Goal: Find specific page/section: Find specific page/section

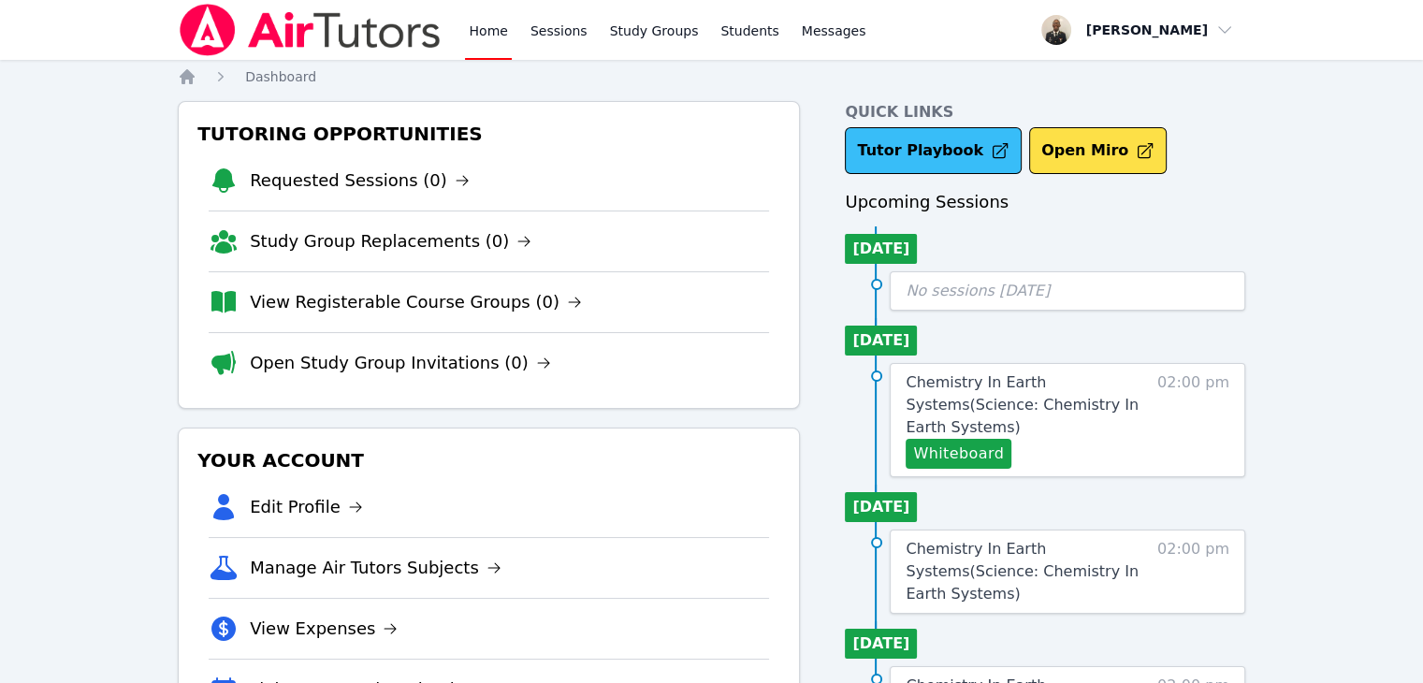
click at [894, 138] on link "Tutor Playbook" at bounding box center [933, 150] width 177 height 47
click at [626, 39] on link "Study Groups" at bounding box center [654, 30] width 96 height 60
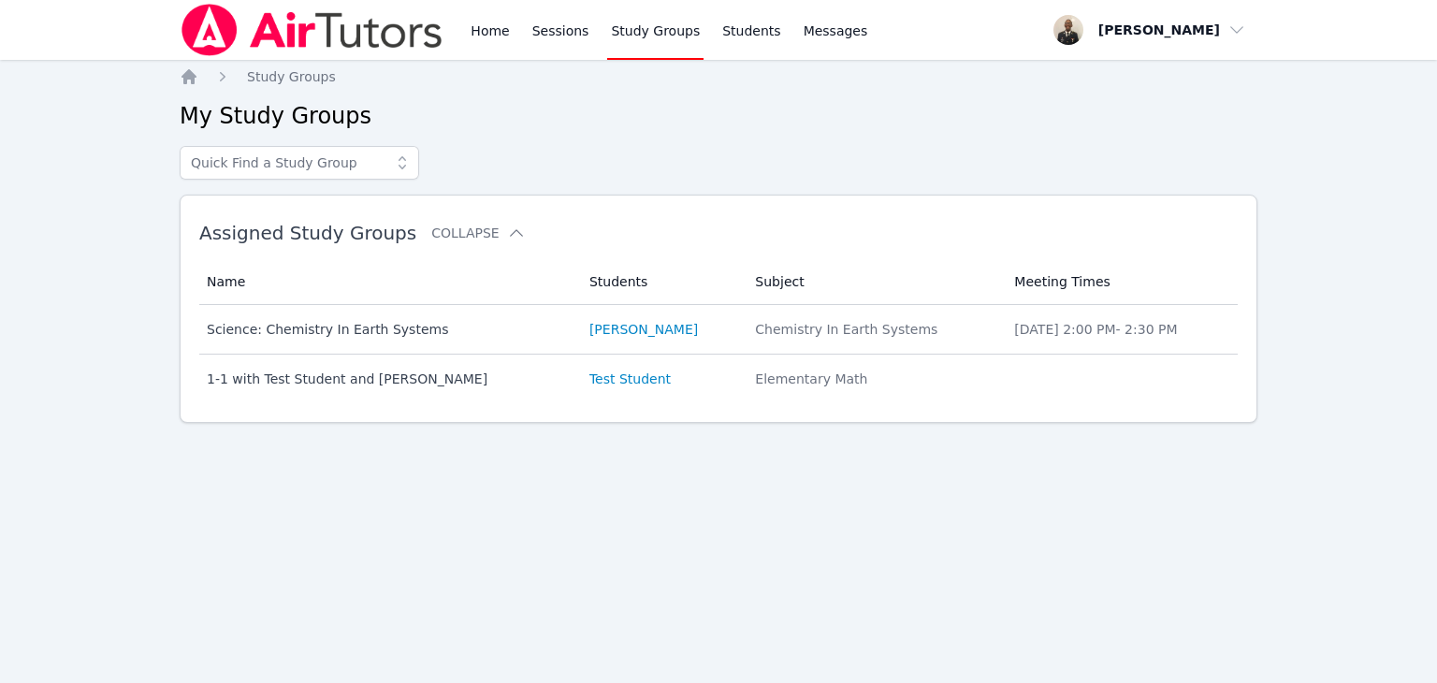
click at [398, 165] on icon at bounding box center [402, 162] width 19 height 19
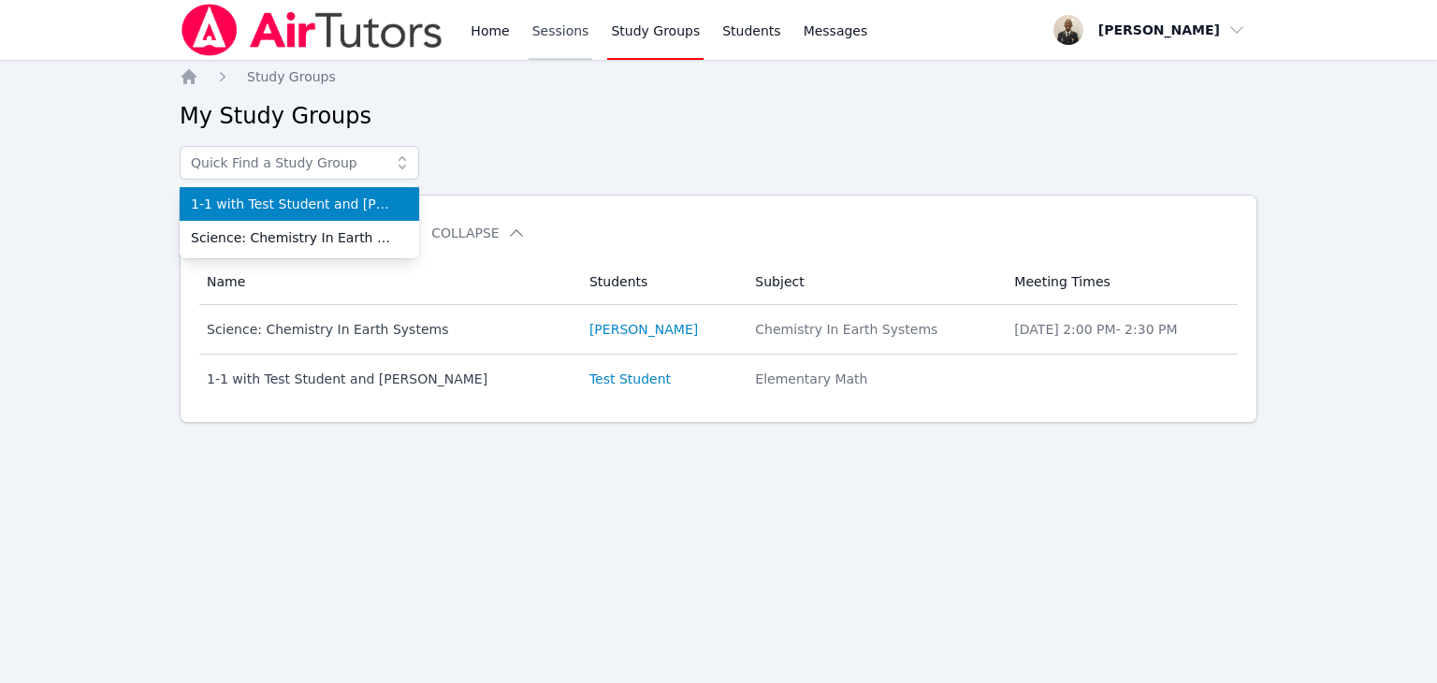
click at [561, 30] on link "Sessions" at bounding box center [561, 30] width 65 height 60
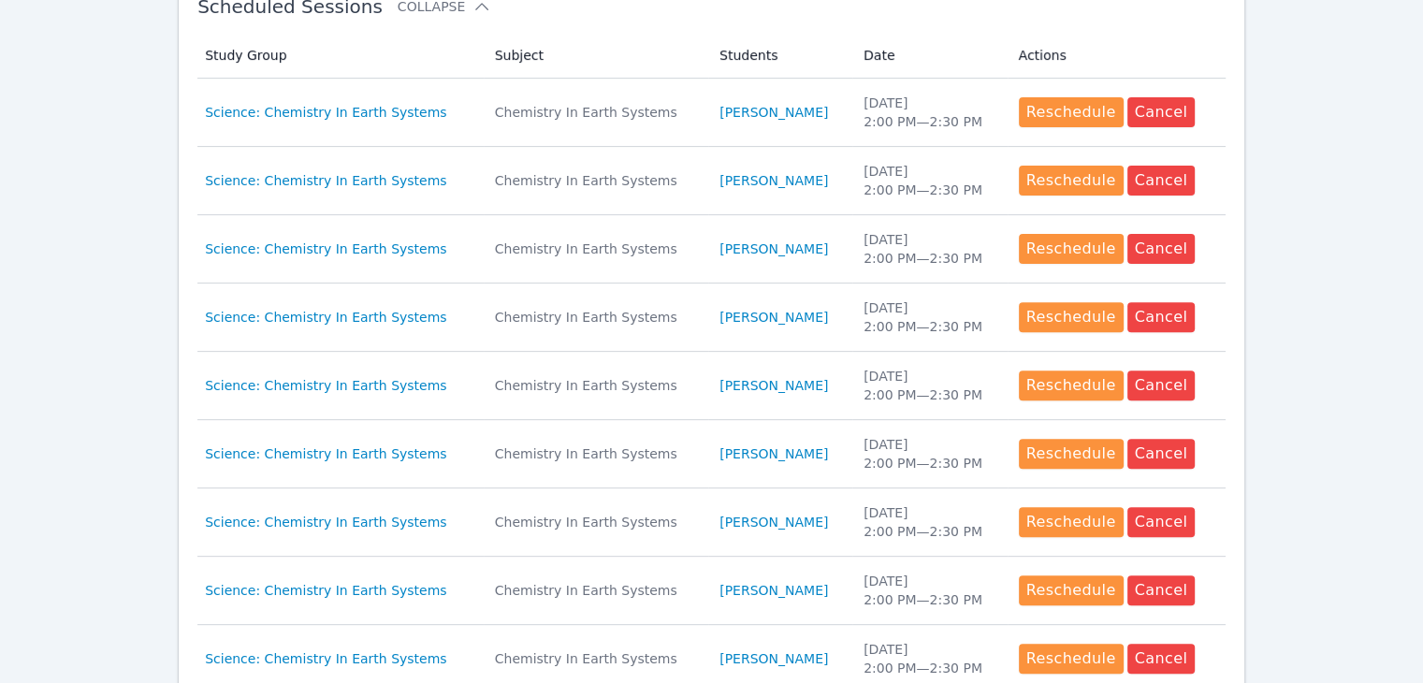
scroll to position [870, 0]
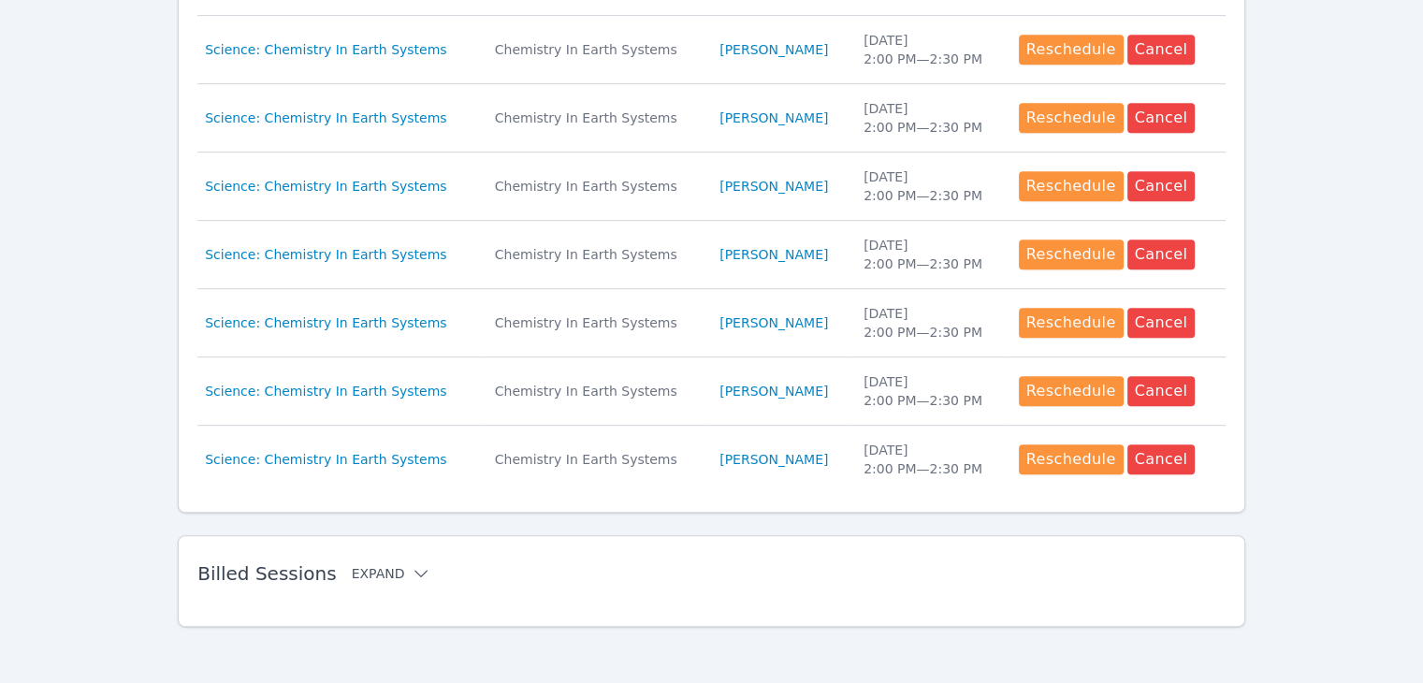
click at [412, 572] on icon at bounding box center [421, 573] width 19 height 19
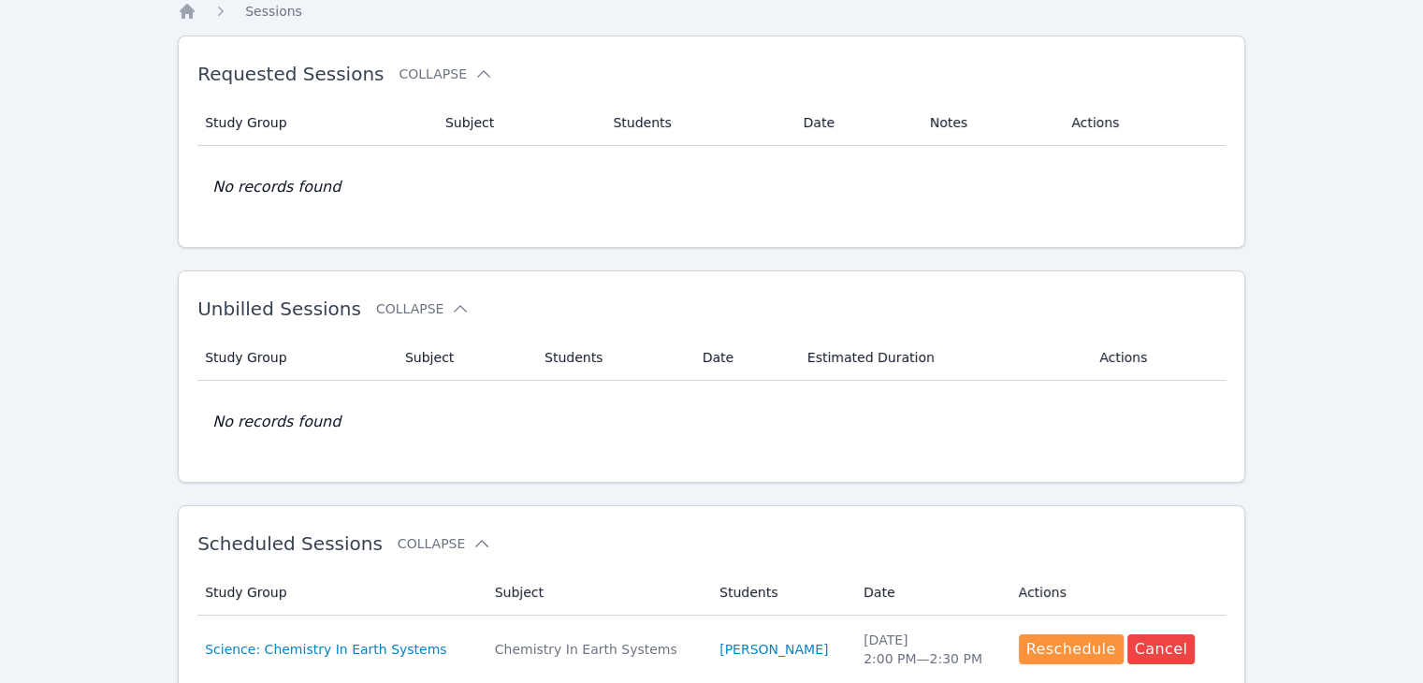
scroll to position [0, 0]
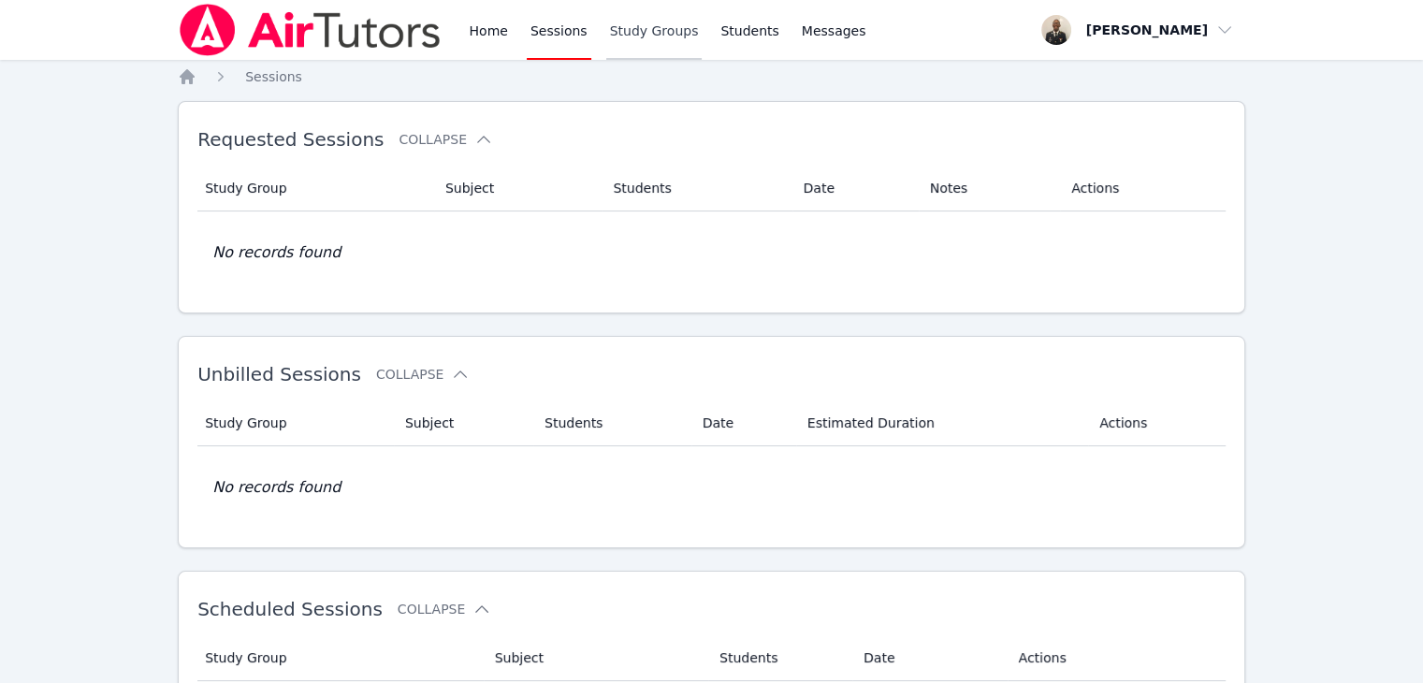
click at [633, 50] on link "Study Groups" at bounding box center [654, 30] width 96 height 60
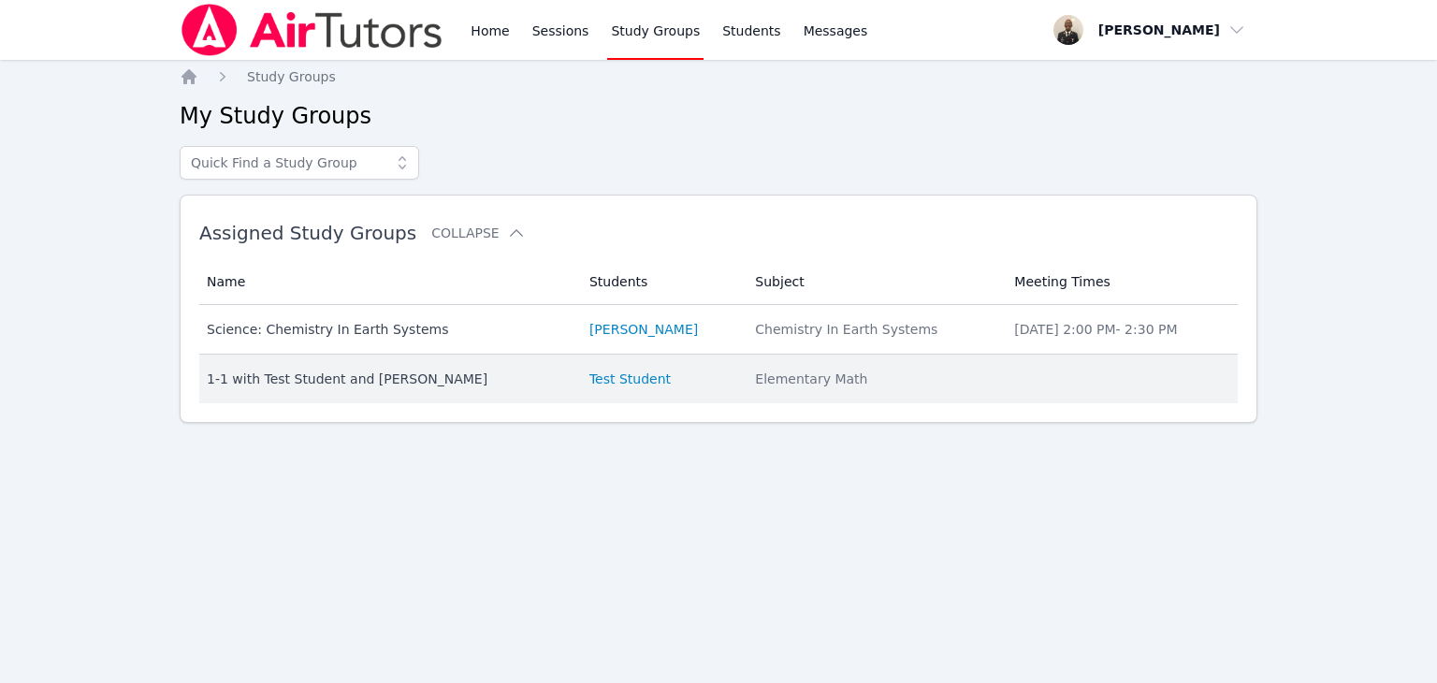
click at [399, 387] on td "Name 1-1 with Test Student and [PERSON_NAME]" at bounding box center [388, 379] width 379 height 49
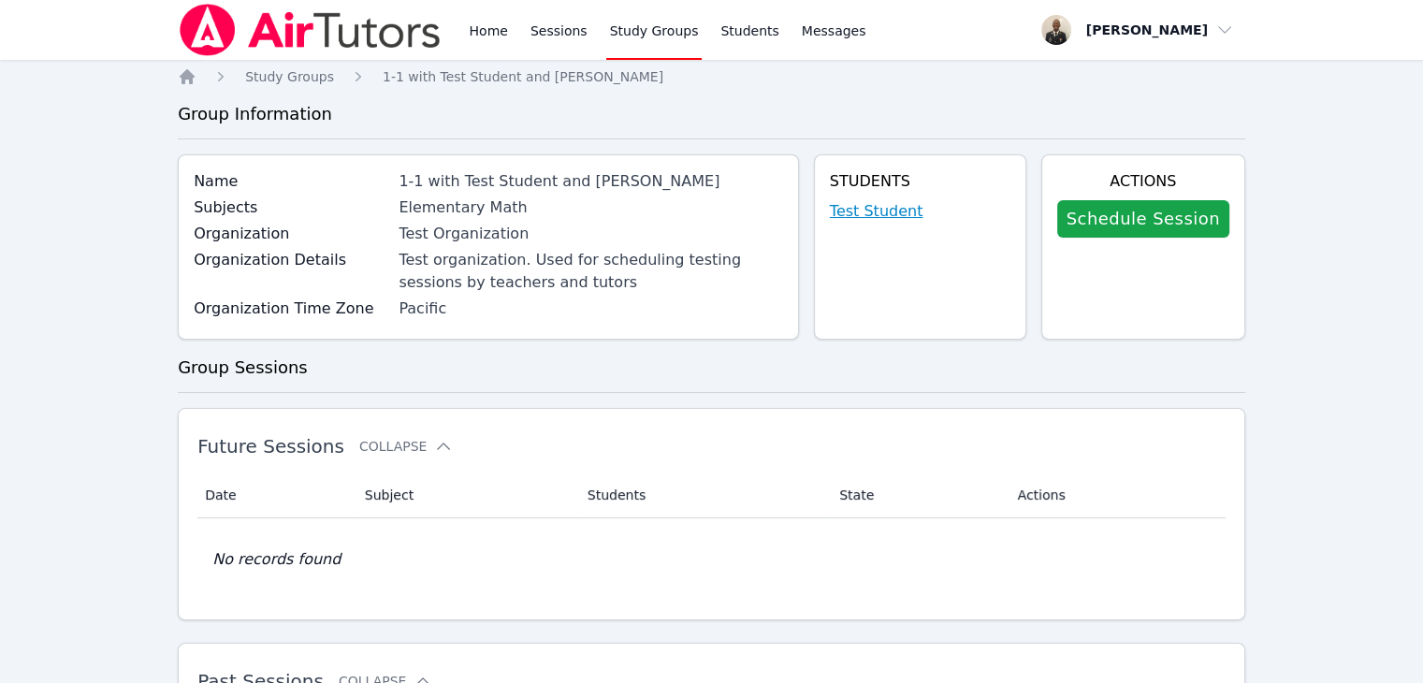
click at [887, 207] on link "Test Student" at bounding box center [877, 211] width 94 height 22
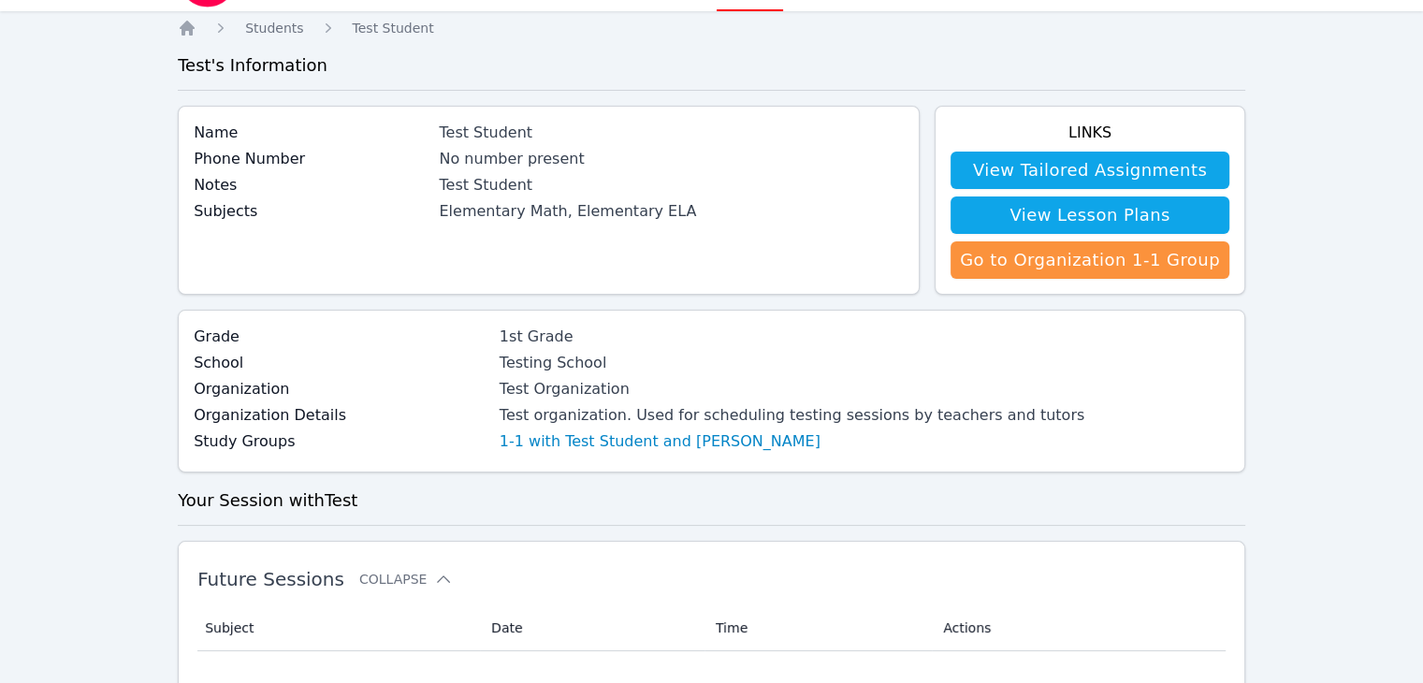
scroll to position [41, 0]
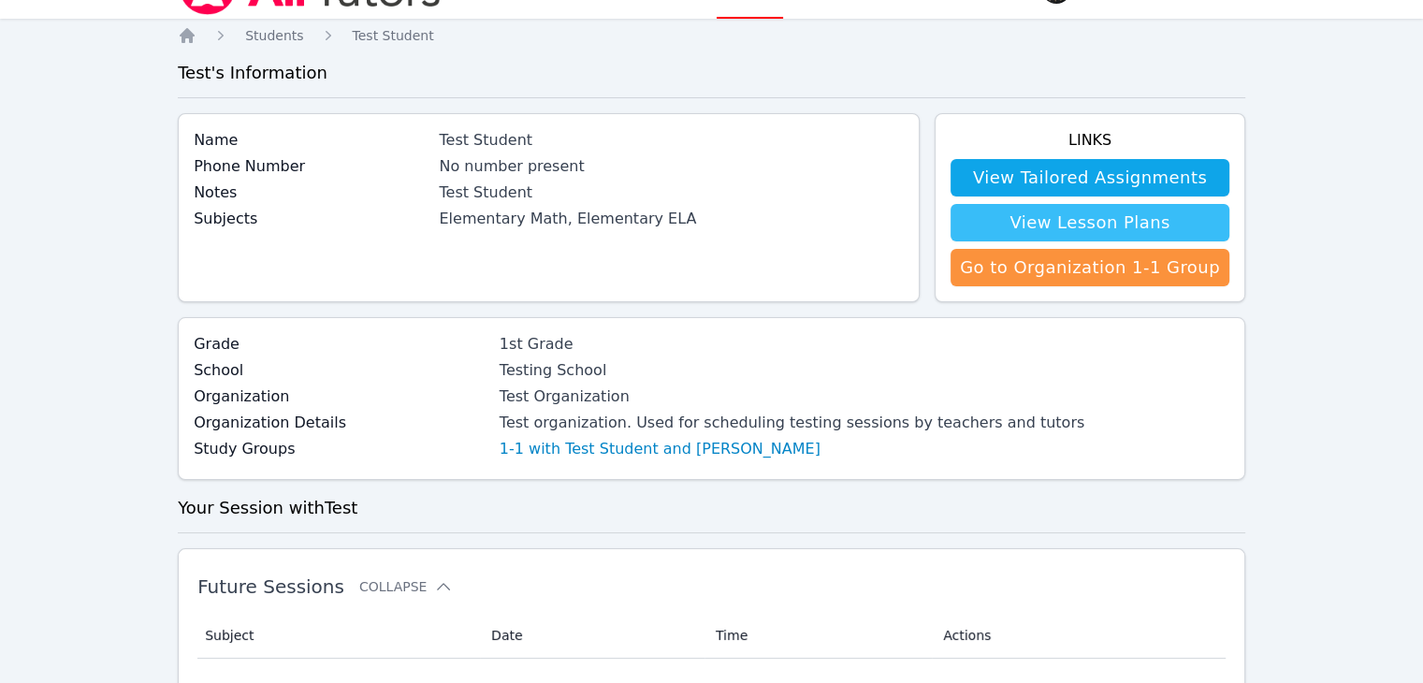
click at [1146, 233] on link "View Lesson Plans" at bounding box center [1089, 222] width 279 height 37
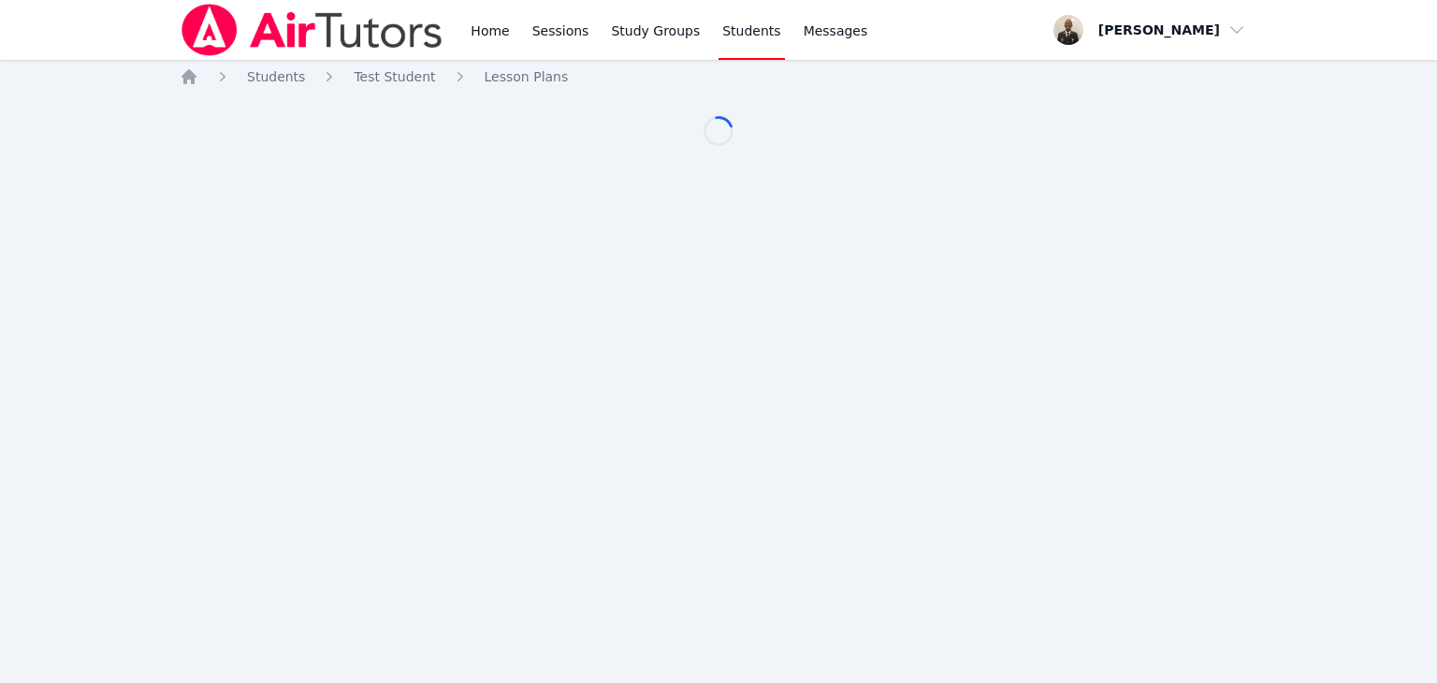
click at [1146, 233] on div "Home Sessions Study Groups Students Messages Open user menu [PERSON_NAME] Open …" at bounding box center [718, 341] width 1437 height 683
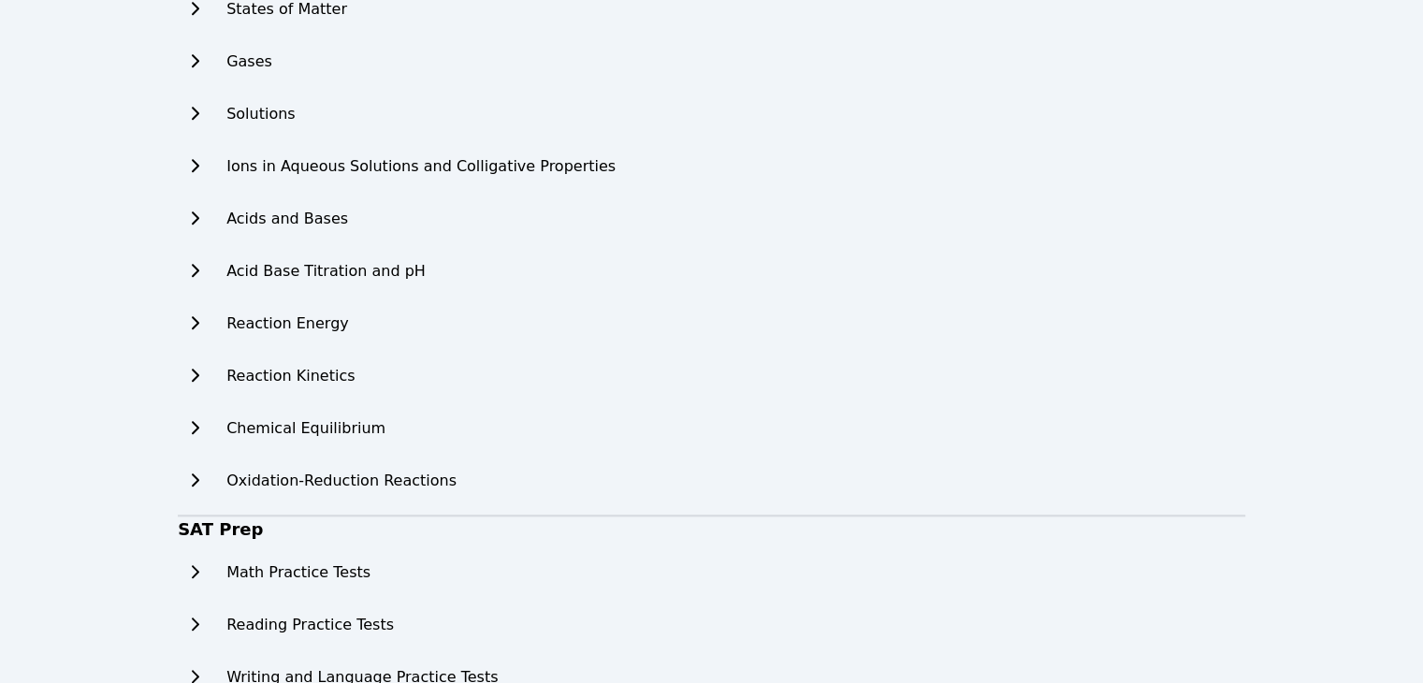
scroll to position [1815, 0]
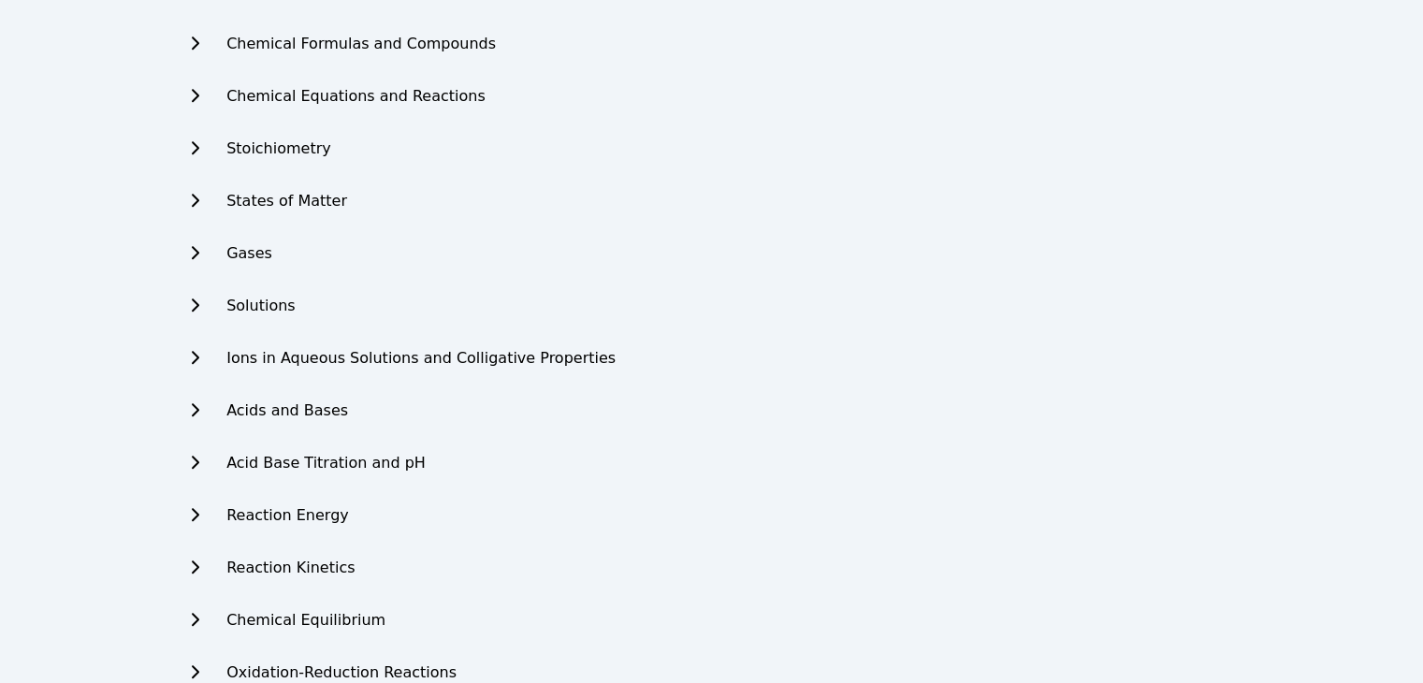
scroll to position [1648, 0]
drag, startPoint x: 1414, startPoint y: 477, endPoint x: 1424, endPoint y: 502, distance: 27.3
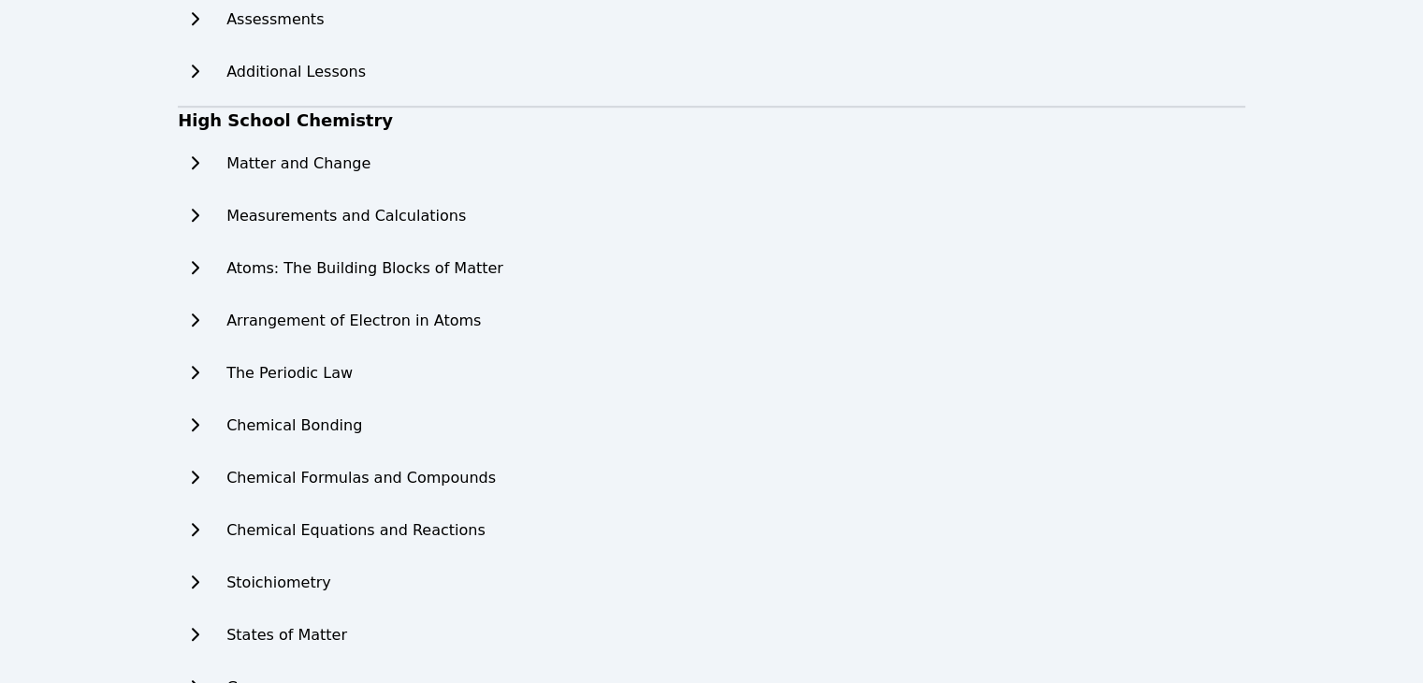
scroll to position [1193, 0]
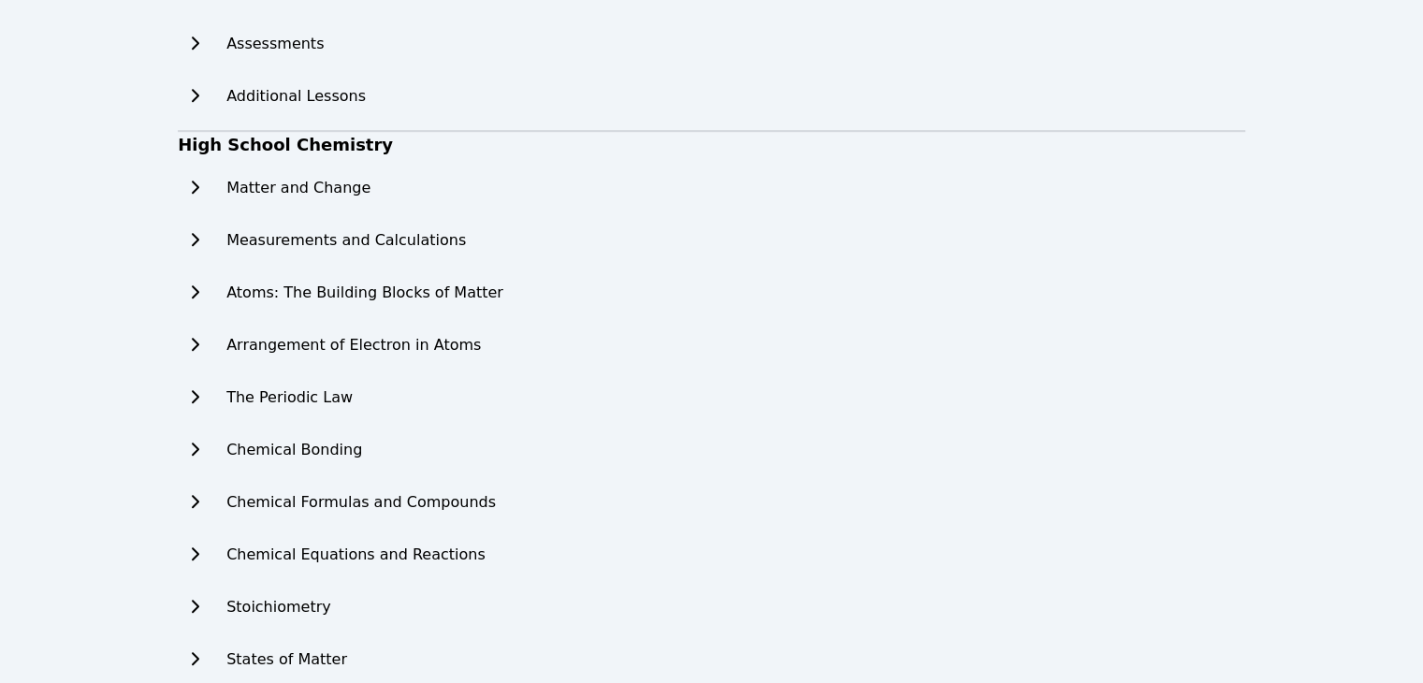
click at [200, 298] on button at bounding box center [195, 292] width 34 height 37
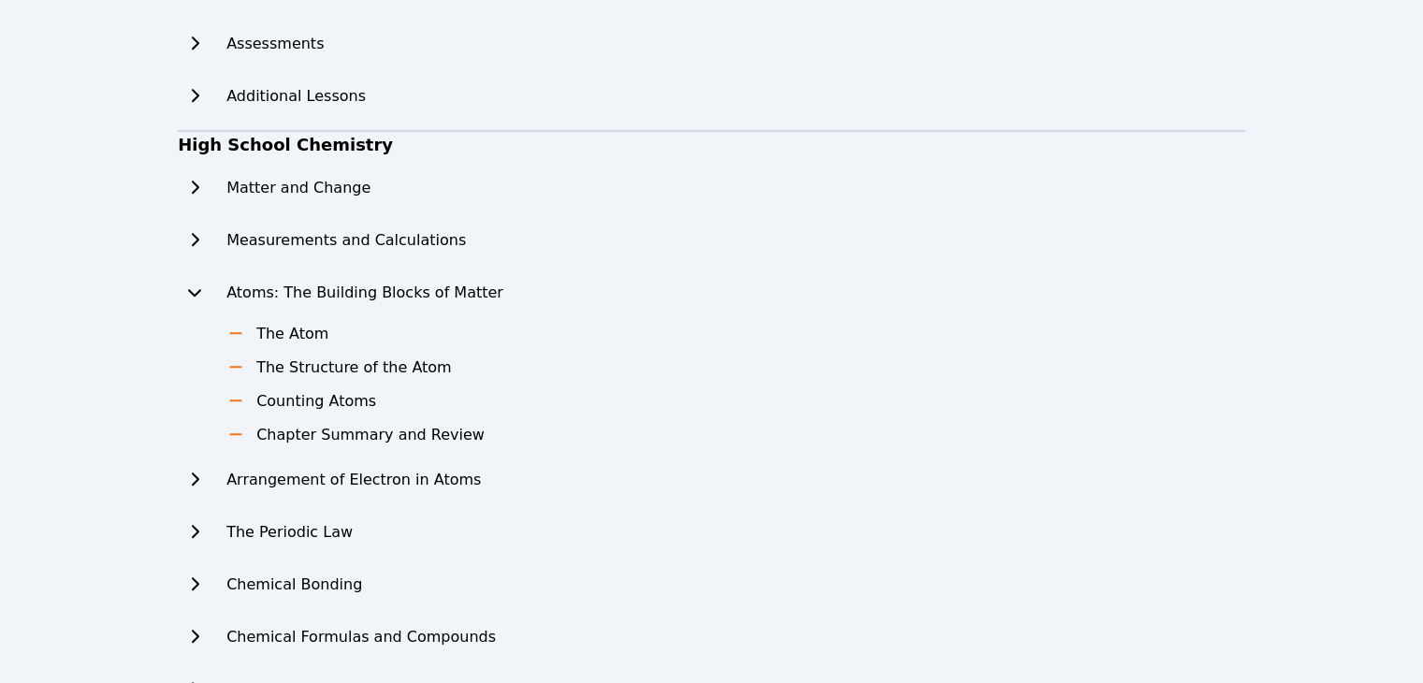
click at [200, 243] on icon at bounding box center [194, 239] width 19 height 15
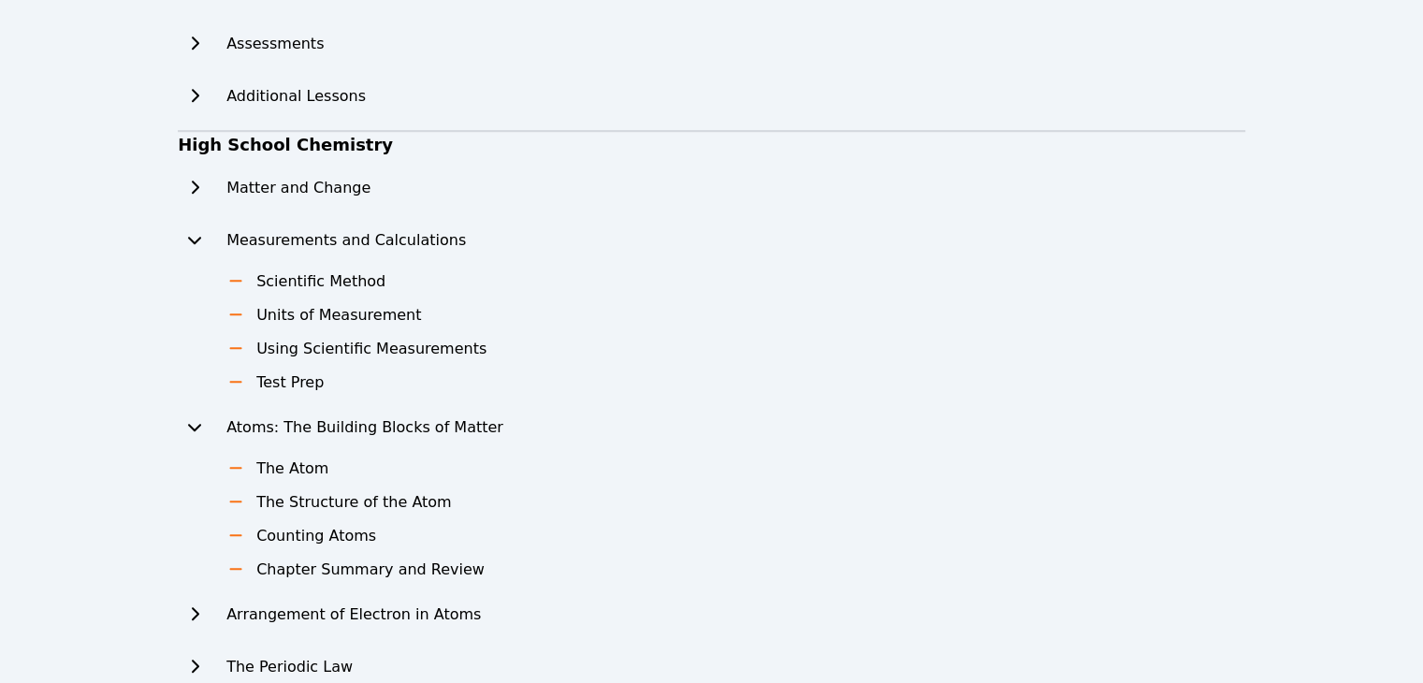
click at [186, 184] on icon at bounding box center [194, 187] width 19 height 15
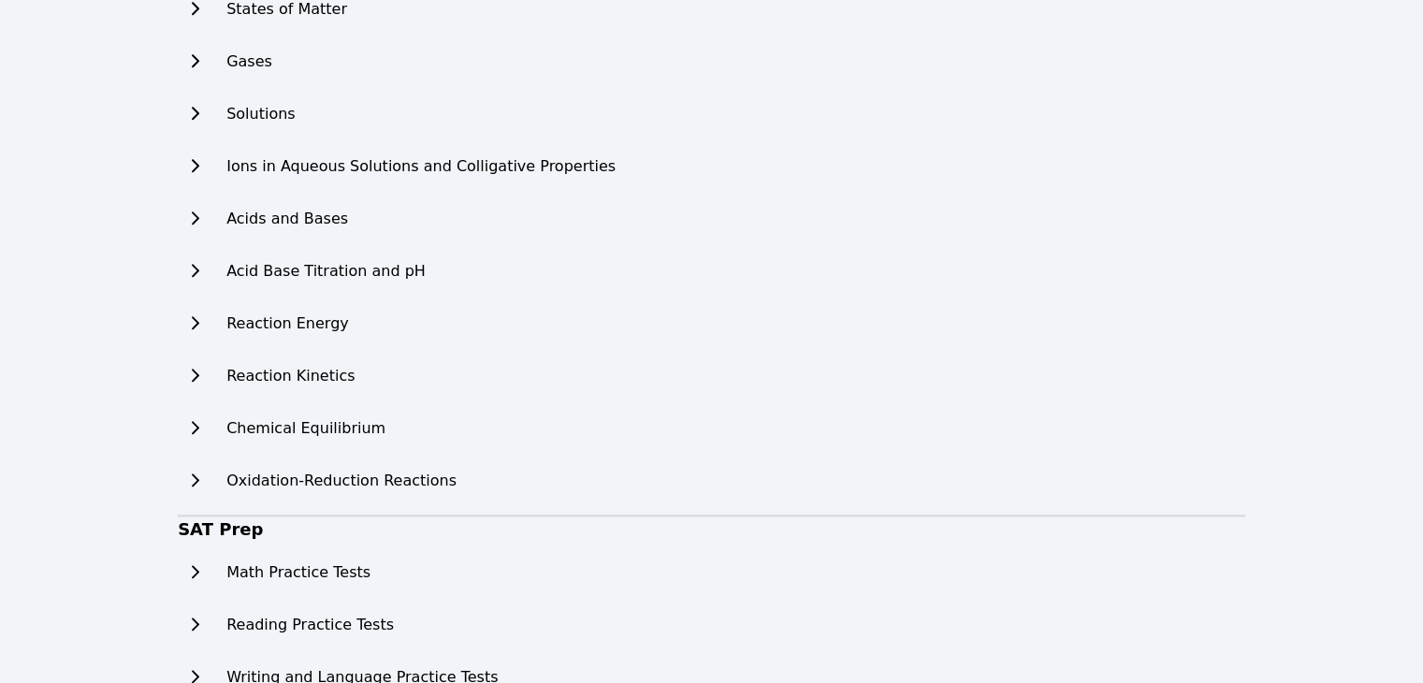
scroll to position [2217, 0]
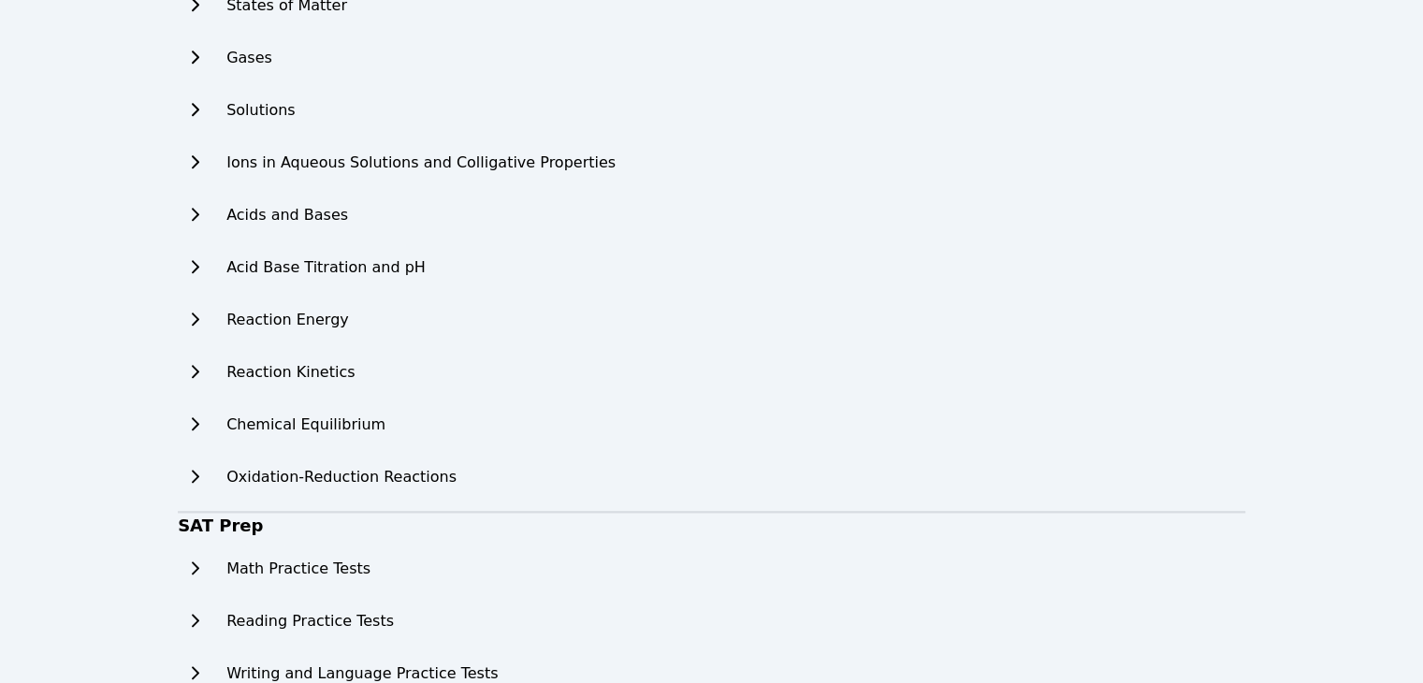
click at [204, 319] on button at bounding box center [195, 319] width 34 height 37
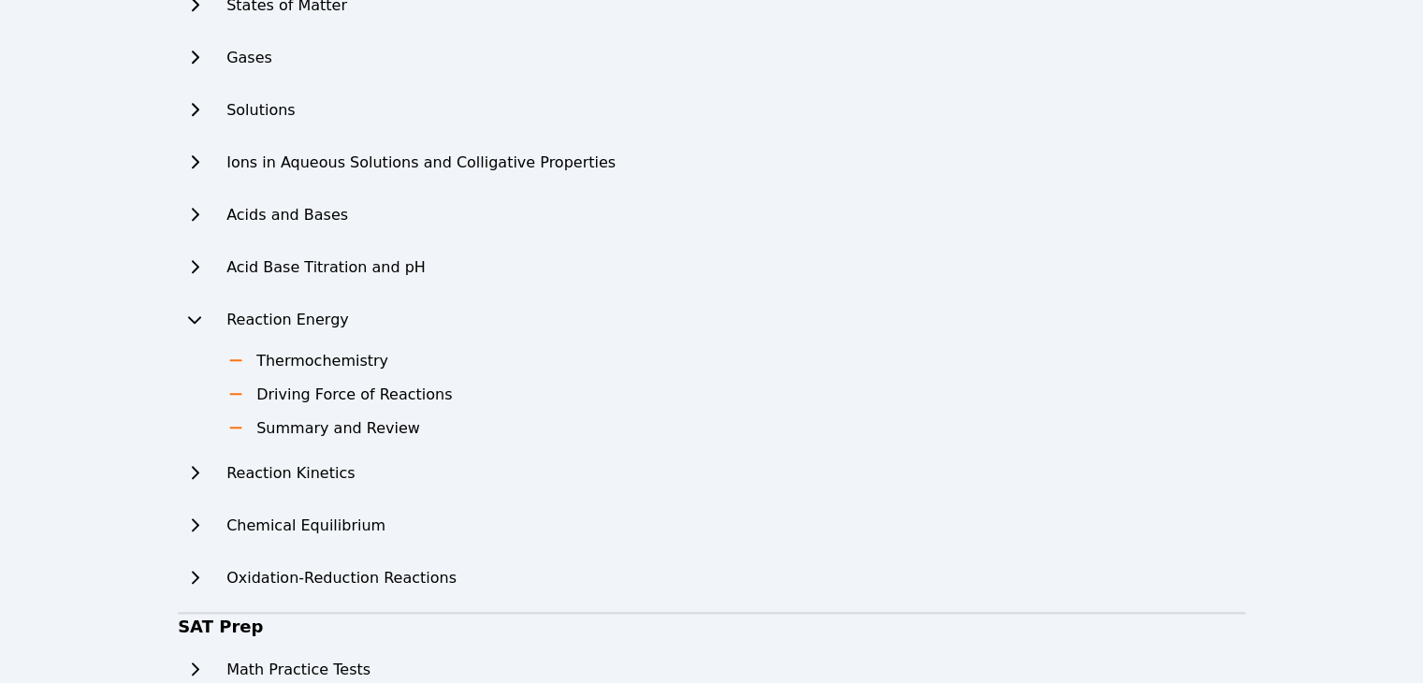
click at [191, 480] on button at bounding box center [195, 473] width 34 height 37
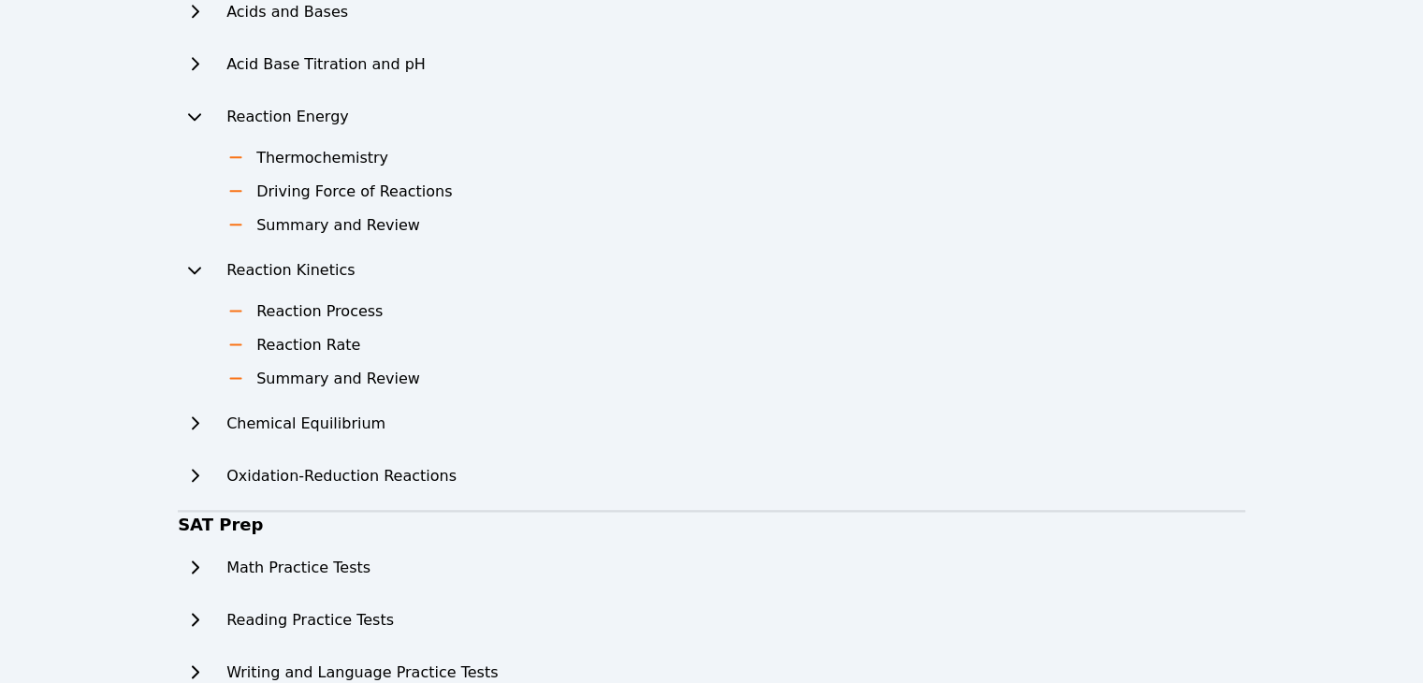
scroll to position [2454, 0]
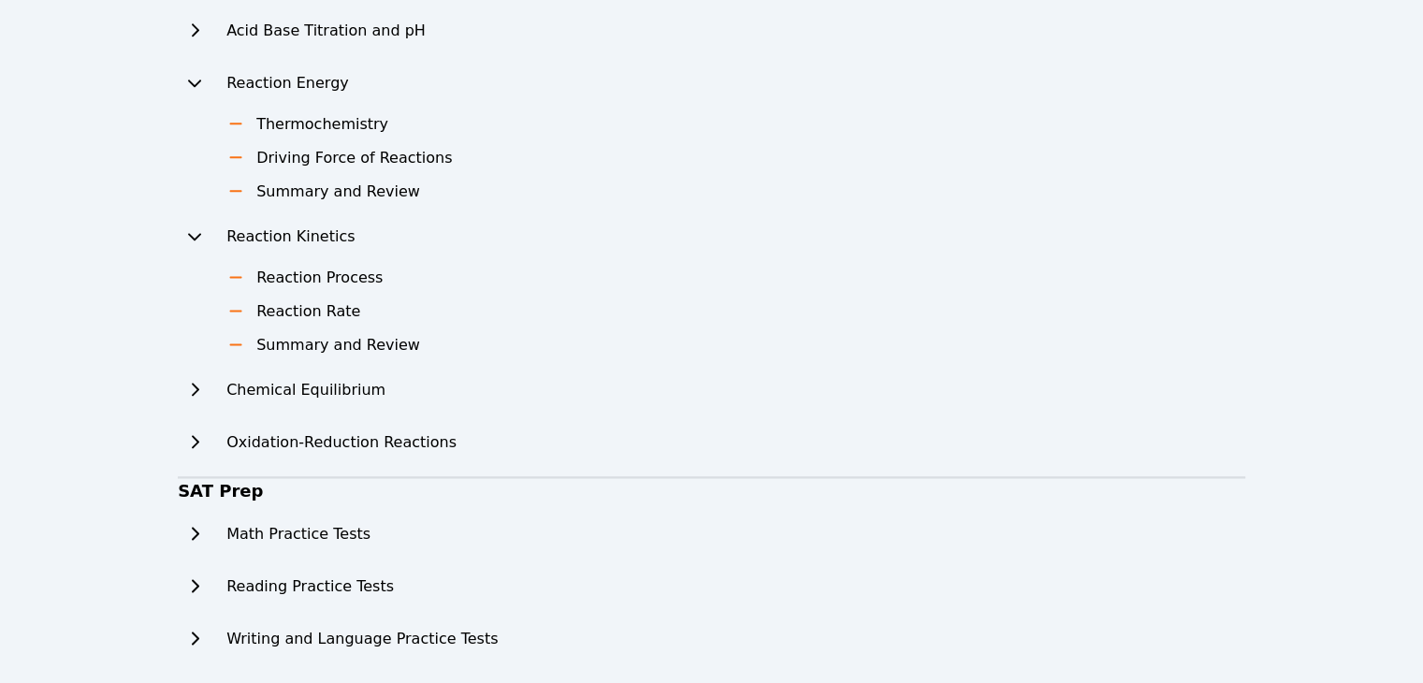
click at [194, 383] on icon at bounding box center [195, 389] width 7 height 13
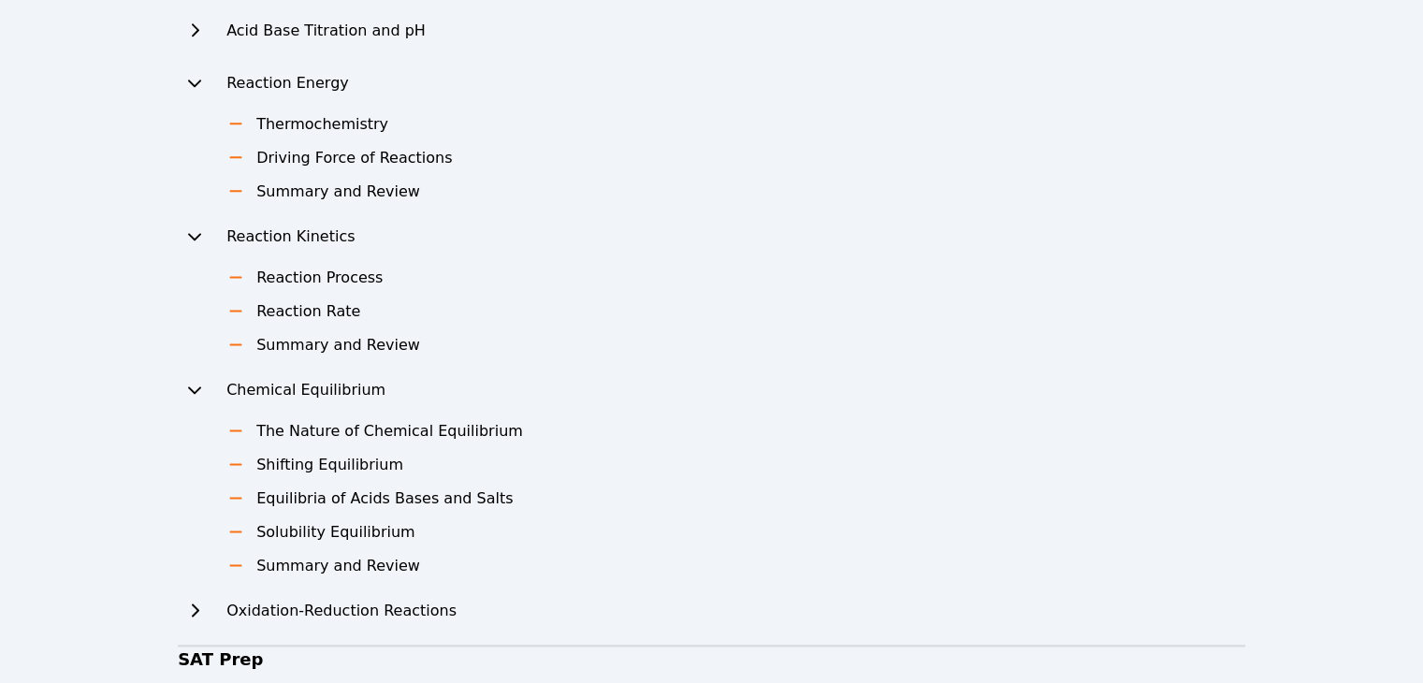
click at [206, 620] on button at bounding box center [195, 610] width 34 height 37
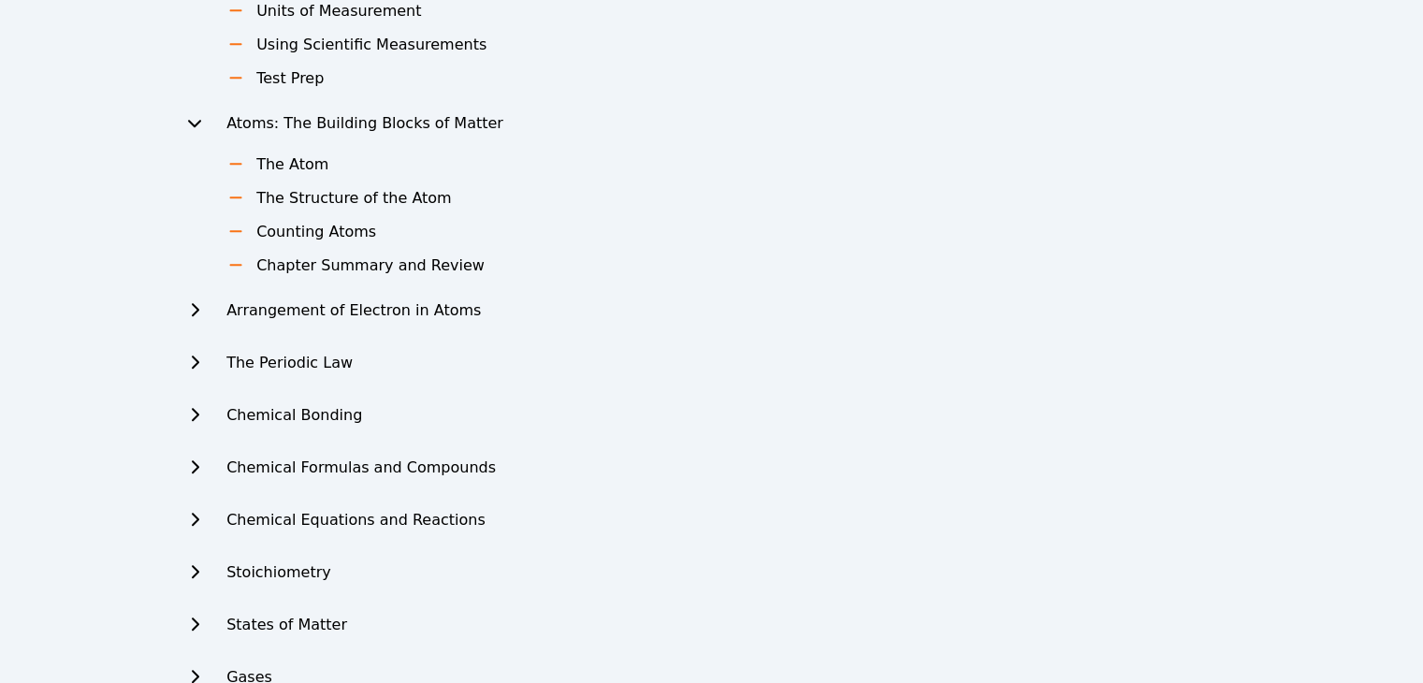
scroll to position [1611, 0]
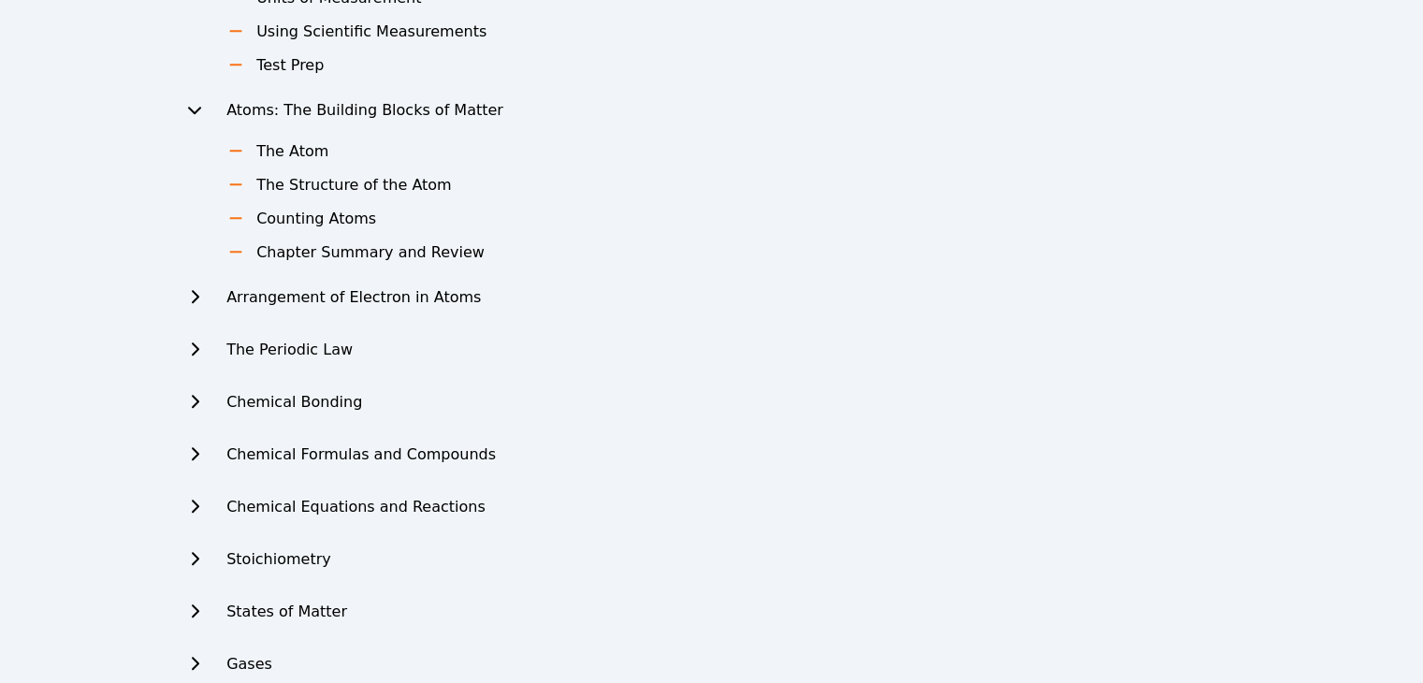
click at [237, 409] on h2 "Chemical Bonding" at bounding box center [294, 402] width 136 height 22
click at [197, 406] on icon at bounding box center [194, 401] width 19 height 15
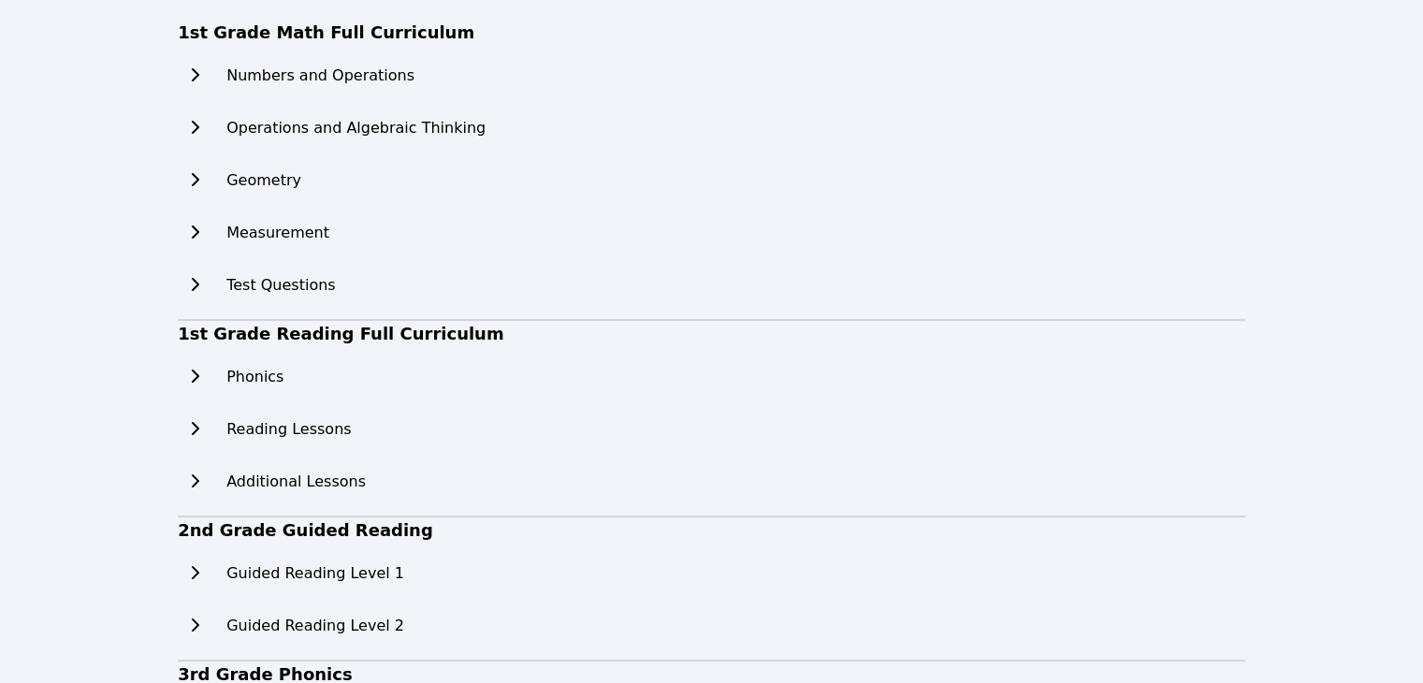
scroll to position [0, 0]
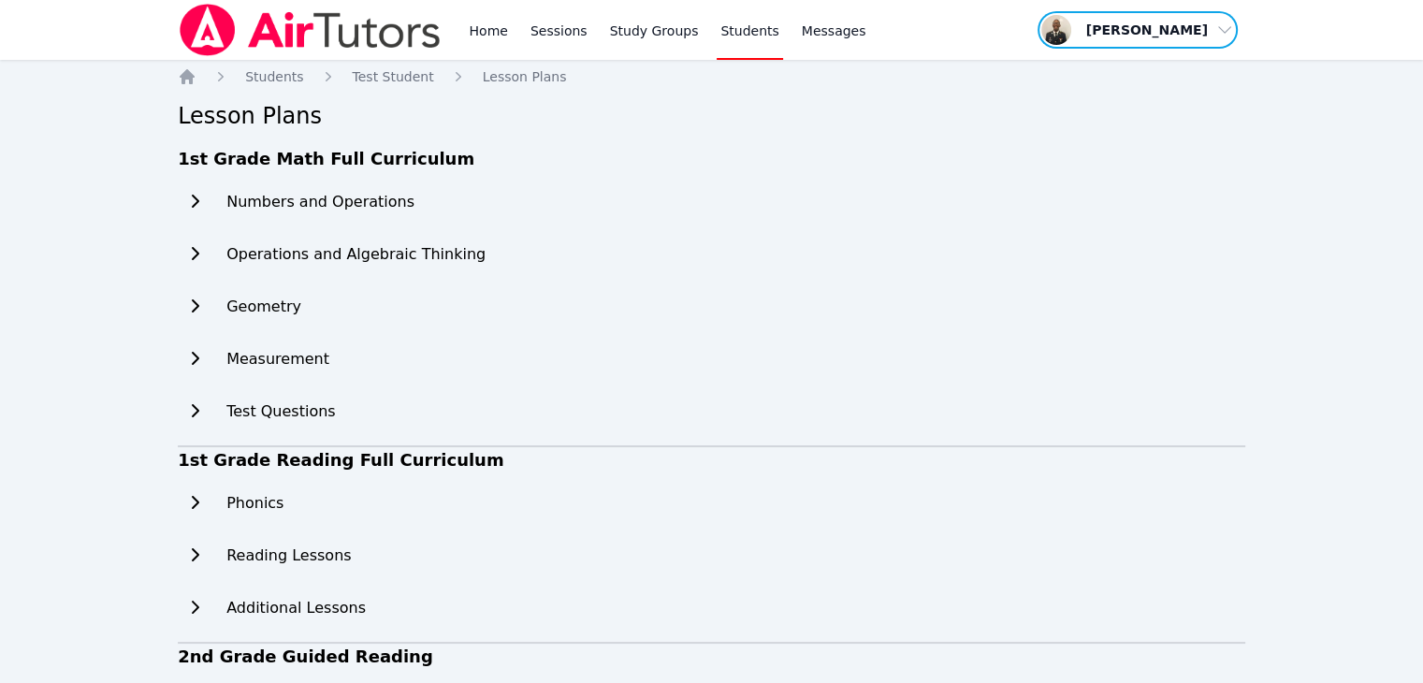
click at [1119, 33] on span "button" at bounding box center [1138, 29] width 204 height 41
click at [1101, 61] on link "Profile" at bounding box center [1144, 73] width 180 height 34
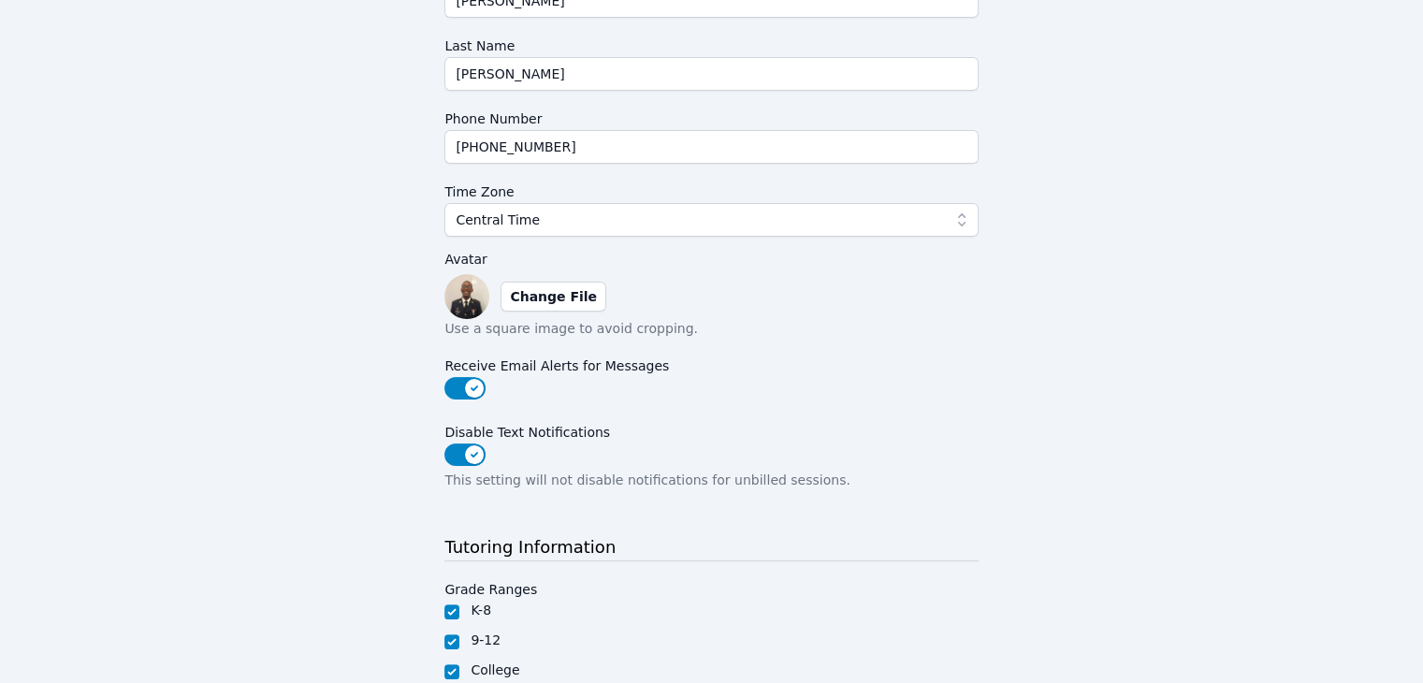
scroll to position [475, 0]
